Goal: Communication & Community: Participate in discussion

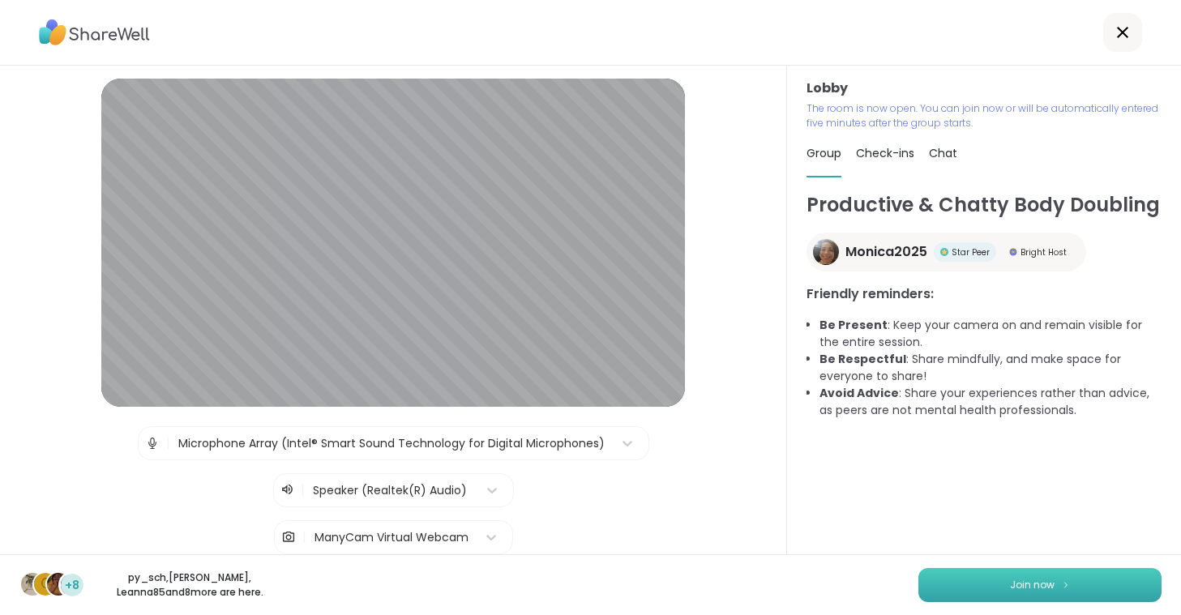
click at [1029, 584] on span "Join now" at bounding box center [1032, 585] width 45 height 15
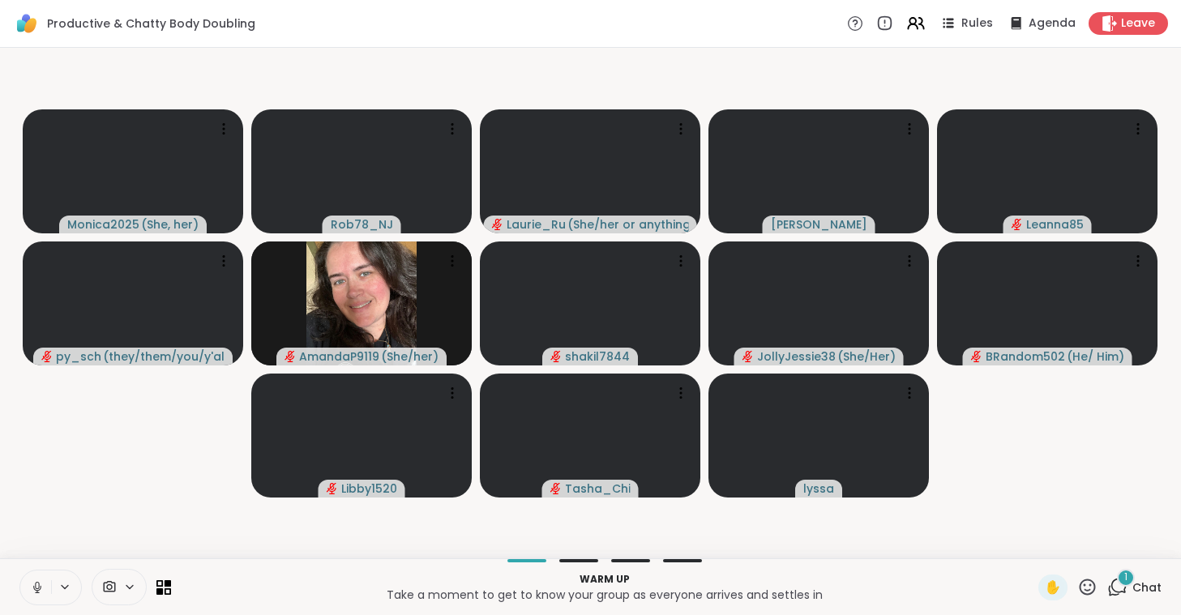
click at [32, 592] on icon at bounding box center [37, 587] width 15 height 15
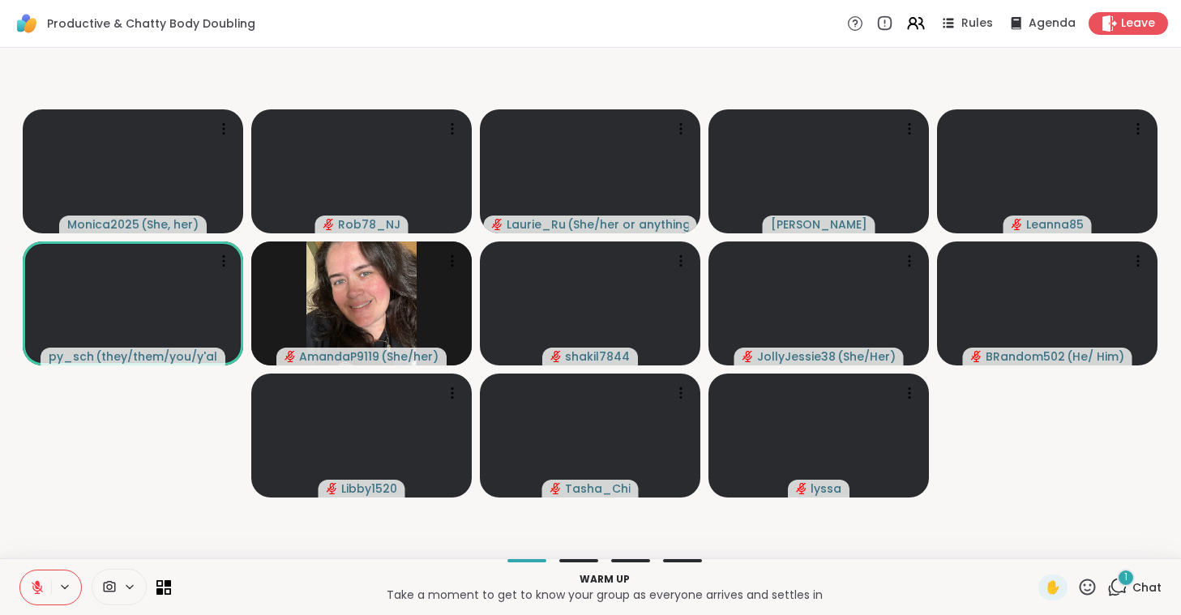
click at [121, 587] on span at bounding box center [107, 587] width 31 height 15
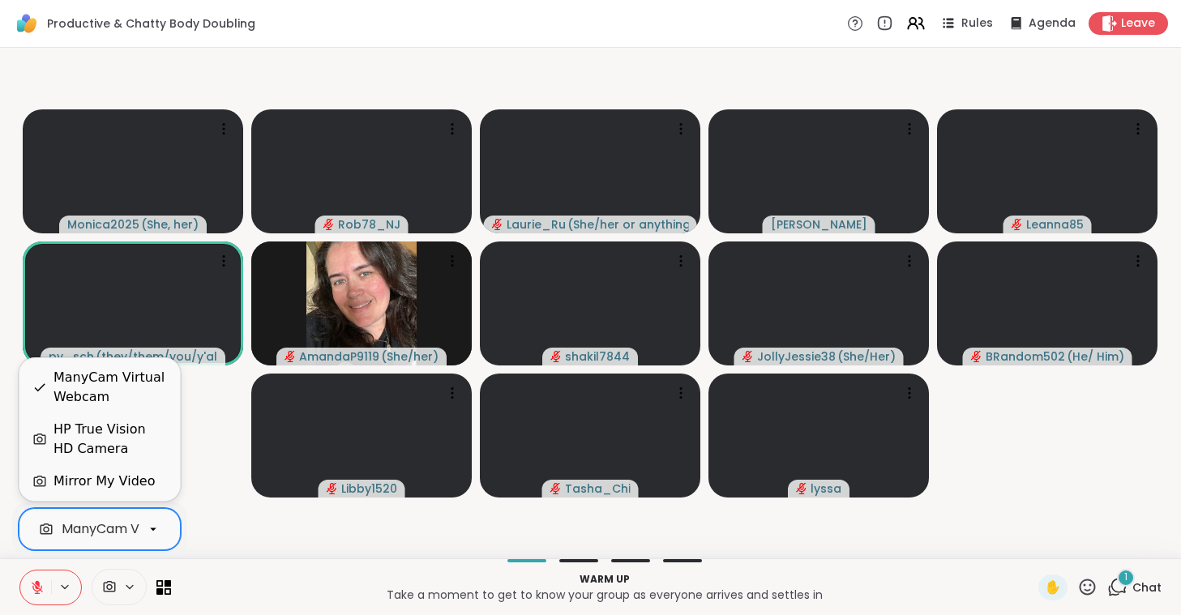
click at [122, 524] on div "ManyCam Virtual Webcam" at bounding box center [148, 529] width 173 height 19
click at [131, 442] on div "HP True Vision HD Camera" at bounding box center [110, 439] width 113 height 39
